Goal: Navigation & Orientation: Go to known website

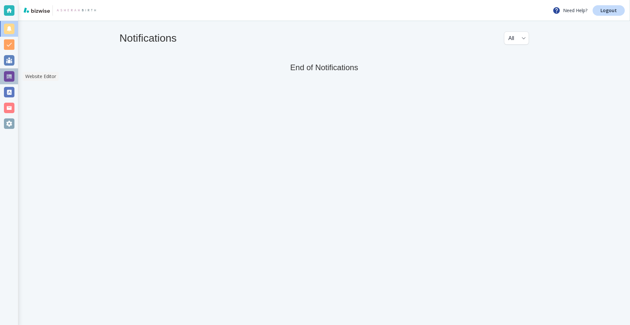
click at [10, 78] on div at bounding box center [9, 76] width 11 height 11
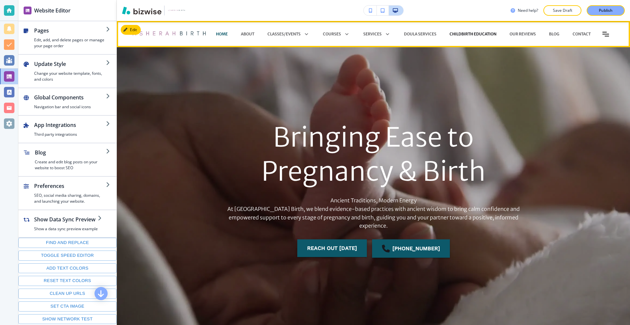
click at [487, 34] on p "CHILDBIRTH EDUCATION" at bounding box center [473, 34] width 47 height 6
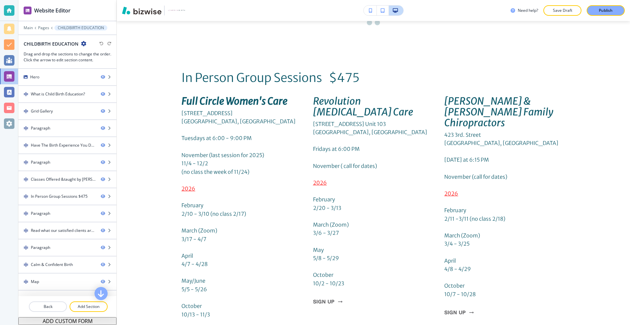
scroll to position [2133, 0]
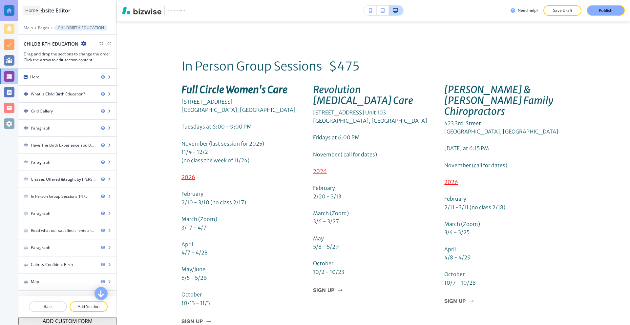
drag, startPoint x: 1, startPoint y: 10, endPoint x: 6, endPoint y: 10, distance: 4.6
click at [1, 10] on div at bounding box center [9, 10] width 18 height 21
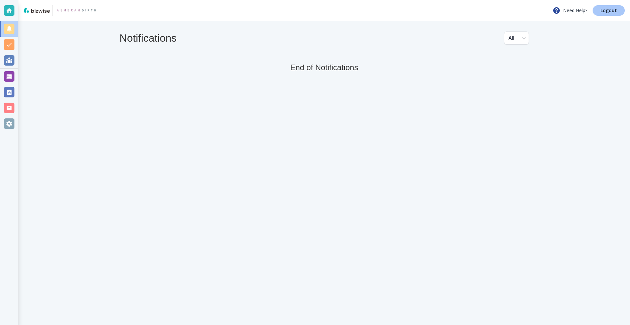
click at [617, 12] on link "Logout" at bounding box center [609, 10] width 32 height 11
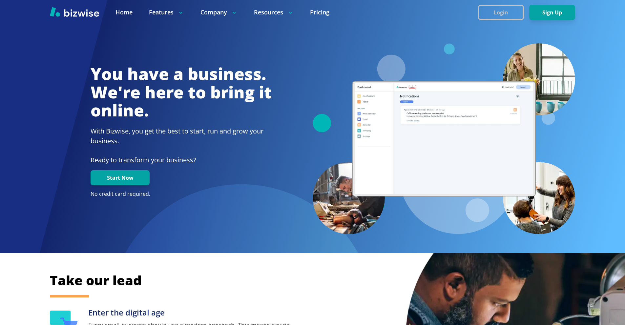
click at [502, 11] on button "Login" at bounding box center [501, 12] width 46 height 15
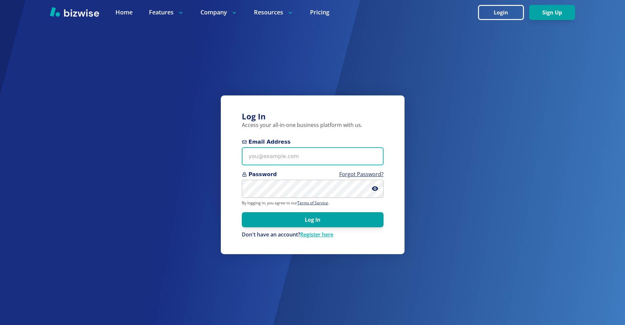
click at [307, 153] on input "Email Address" at bounding box center [313, 156] width 142 height 18
paste input "[EMAIL_ADDRESS][PERSON_NAME][DOMAIN_NAME]"
type input "[EMAIL_ADDRESS][PERSON_NAME][DOMAIN_NAME]"
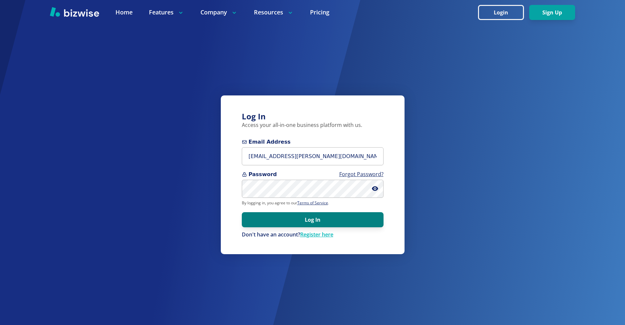
click at [358, 218] on button "Log In" at bounding box center [313, 219] width 142 height 15
